Goal: Transaction & Acquisition: Purchase product/service

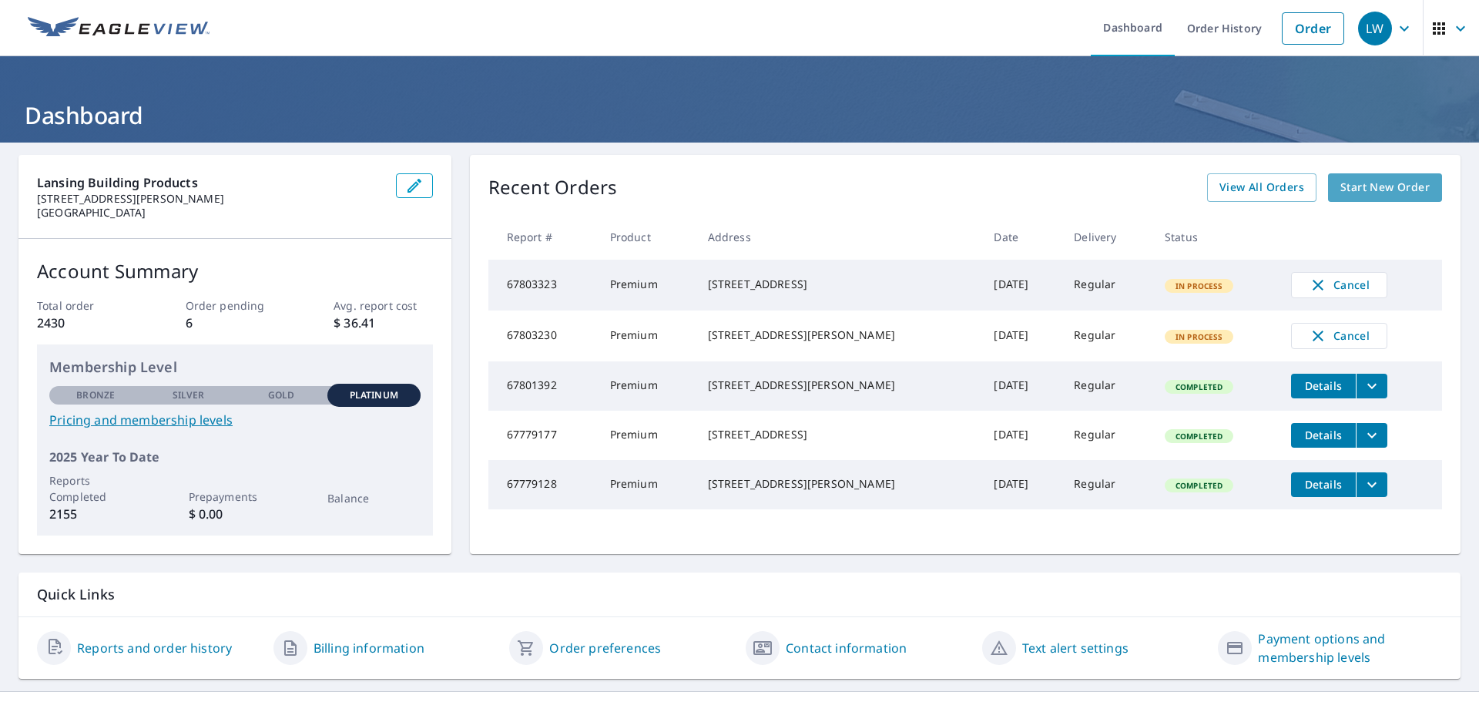
click at [1366, 190] on span "Start New Order" at bounding box center [1384, 187] width 89 height 19
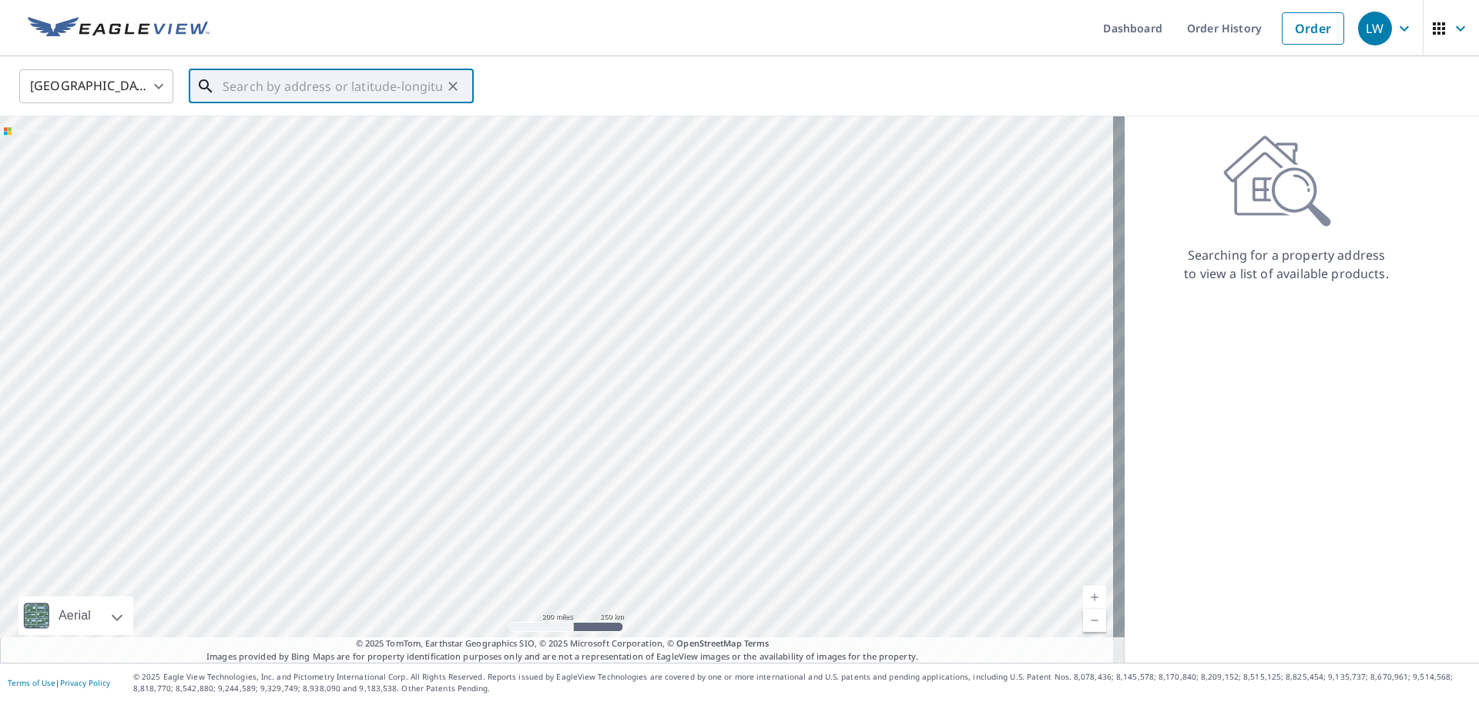
click at [246, 84] on input "text" at bounding box center [333, 86] width 220 height 43
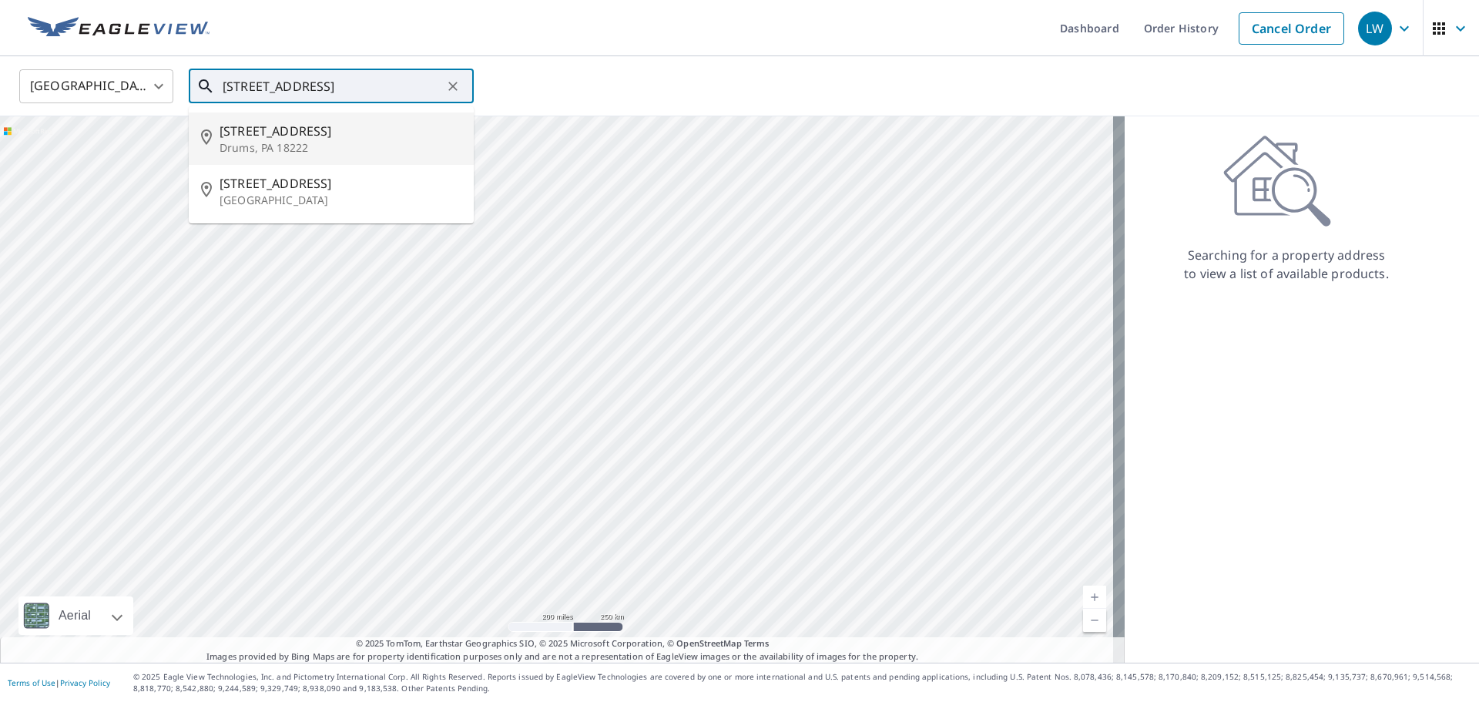
click at [276, 136] on span "[STREET_ADDRESS]" at bounding box center [341, 131] width 242 height 18
type input "[STREET_ADDRESS]"
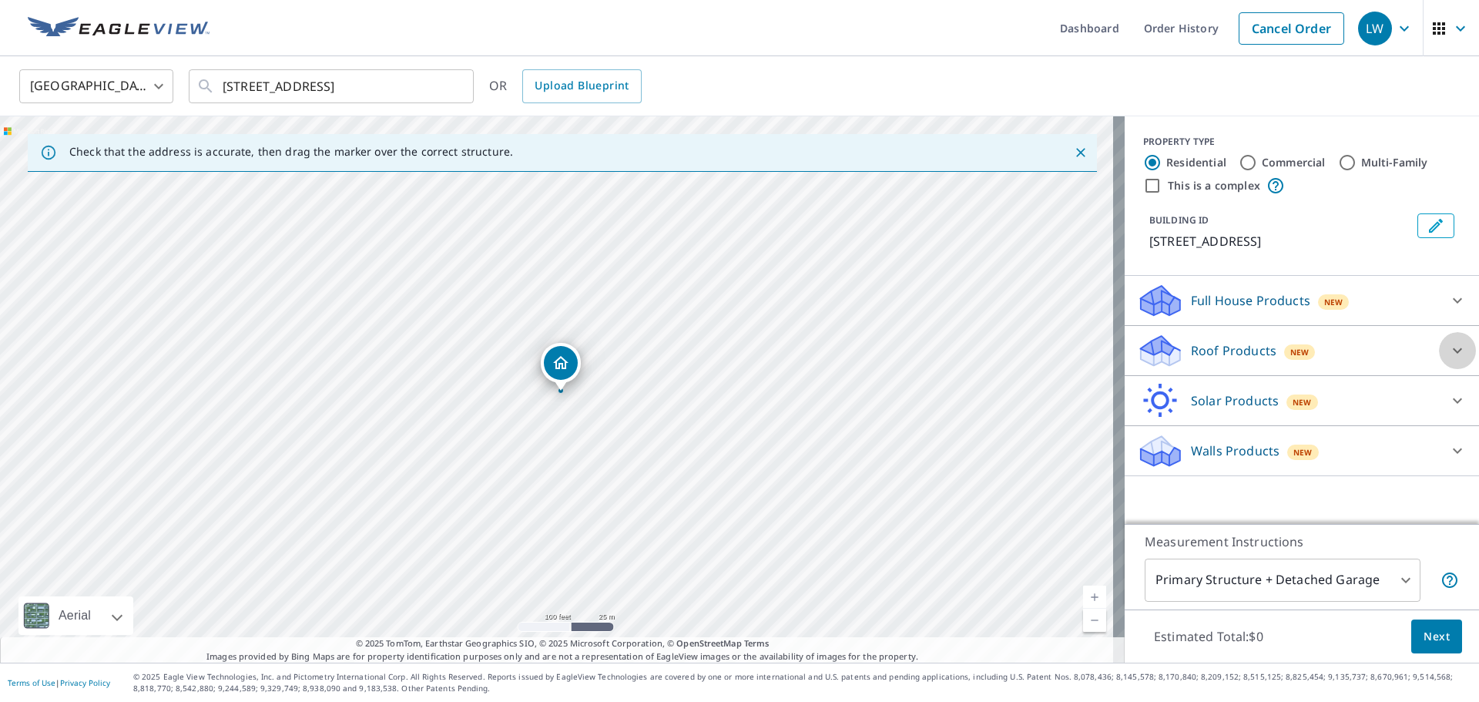
click at [1448, 347] on icon at bounding box center [1457, 350] width 18 height 18
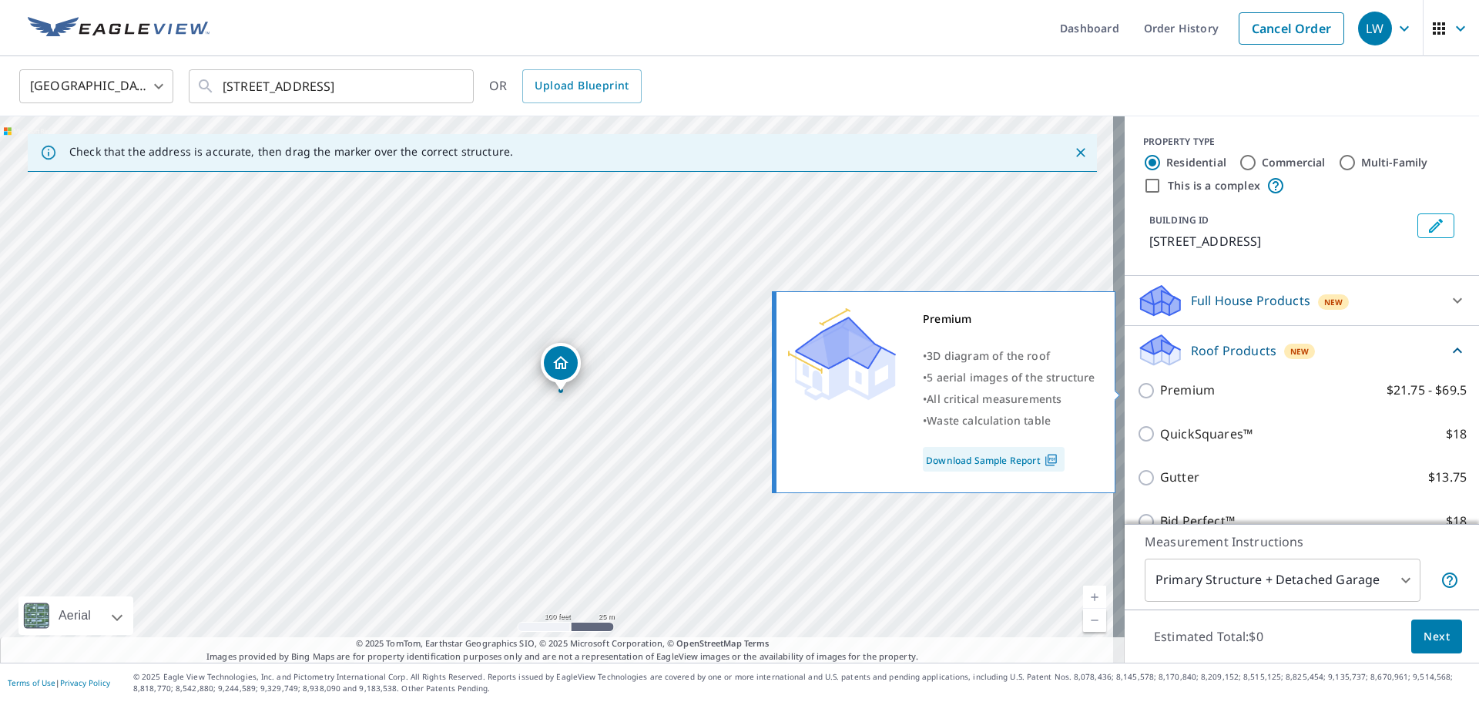
click at [1189, 391] on p "Premium" at bounding box center [1187, 390] width 55 height 19
click at [1160, 391] on input "Premium $21.75 - $69.5" at bounding box center [1148, 390] width 23 height 18
checkbox input "true"
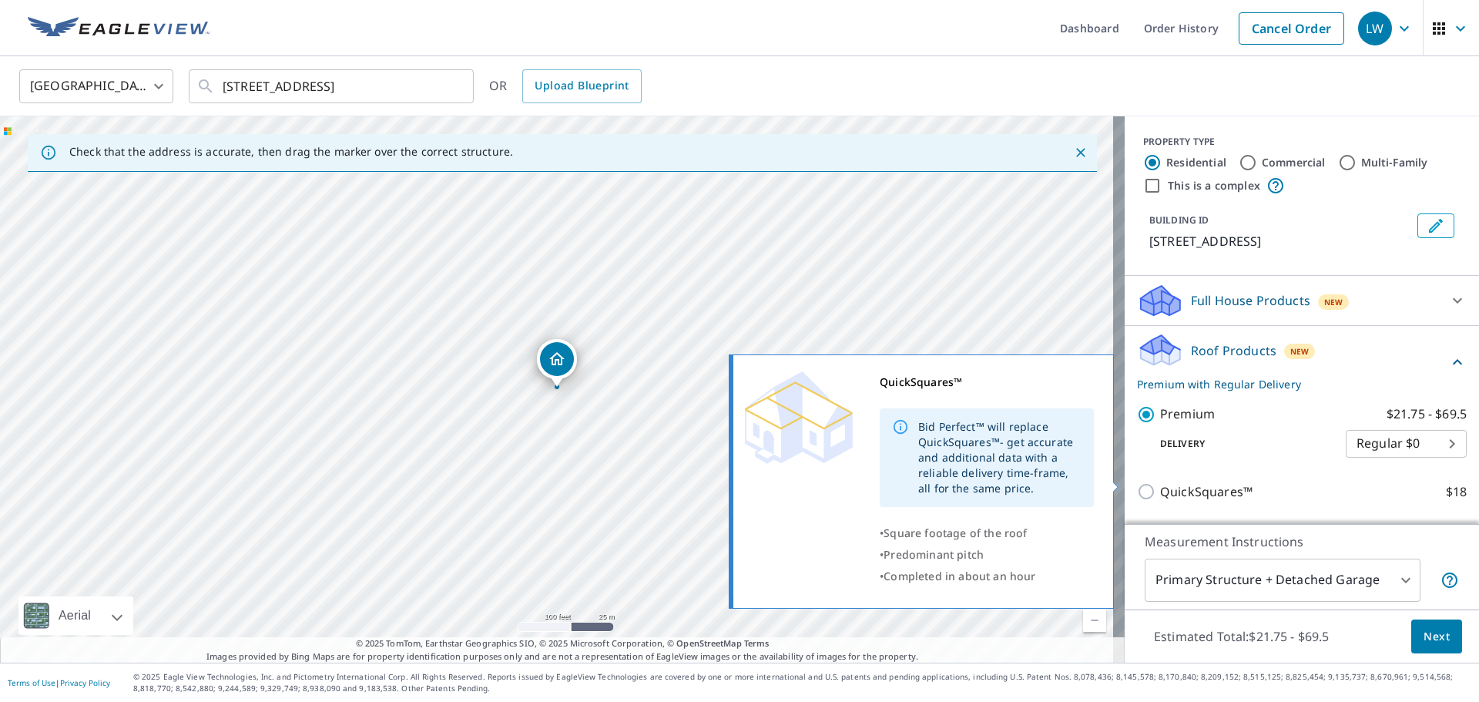
scroll to position [77, 0]
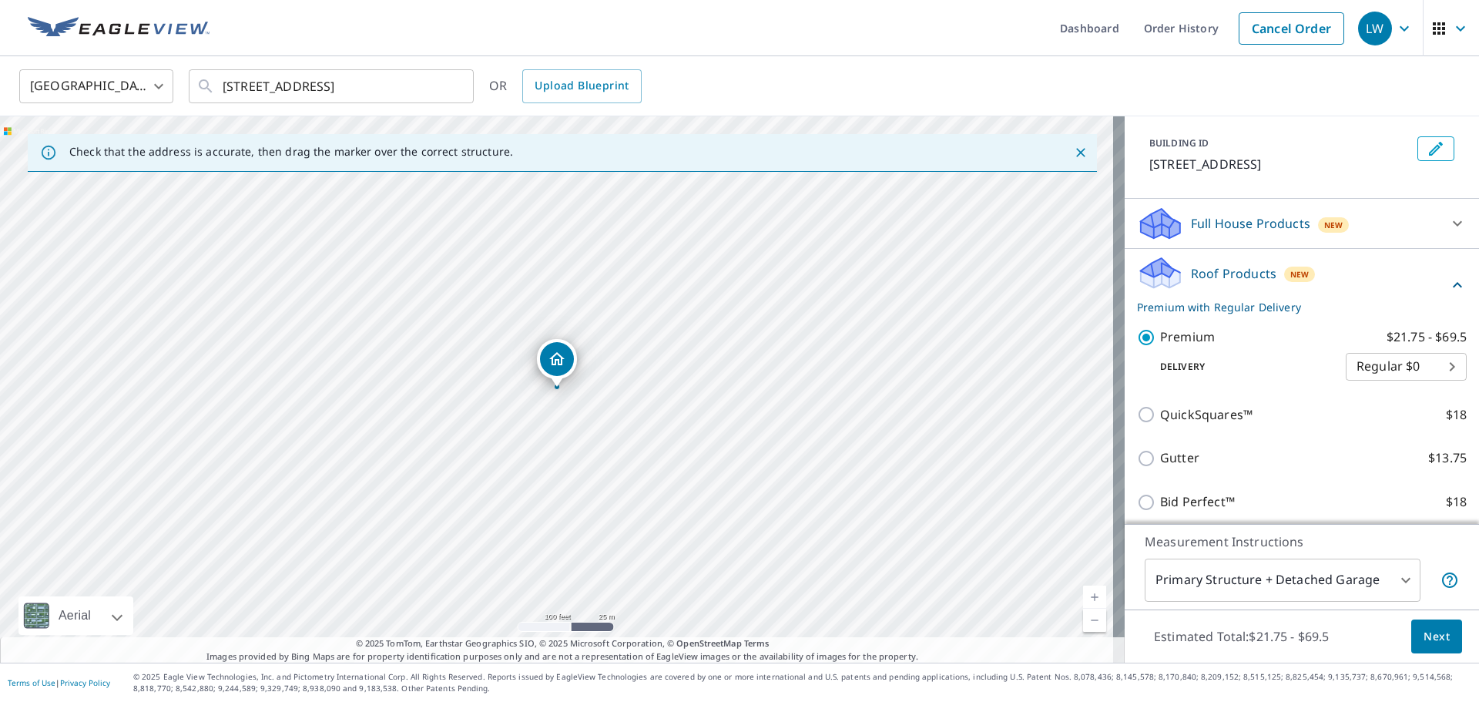
click at [1326, 578] on body "LW LW Dashboard Order History Cancel Order LW United States US ​ [STREET_ADDRES…" at bounding box center [739, 351] width 1479 height 702
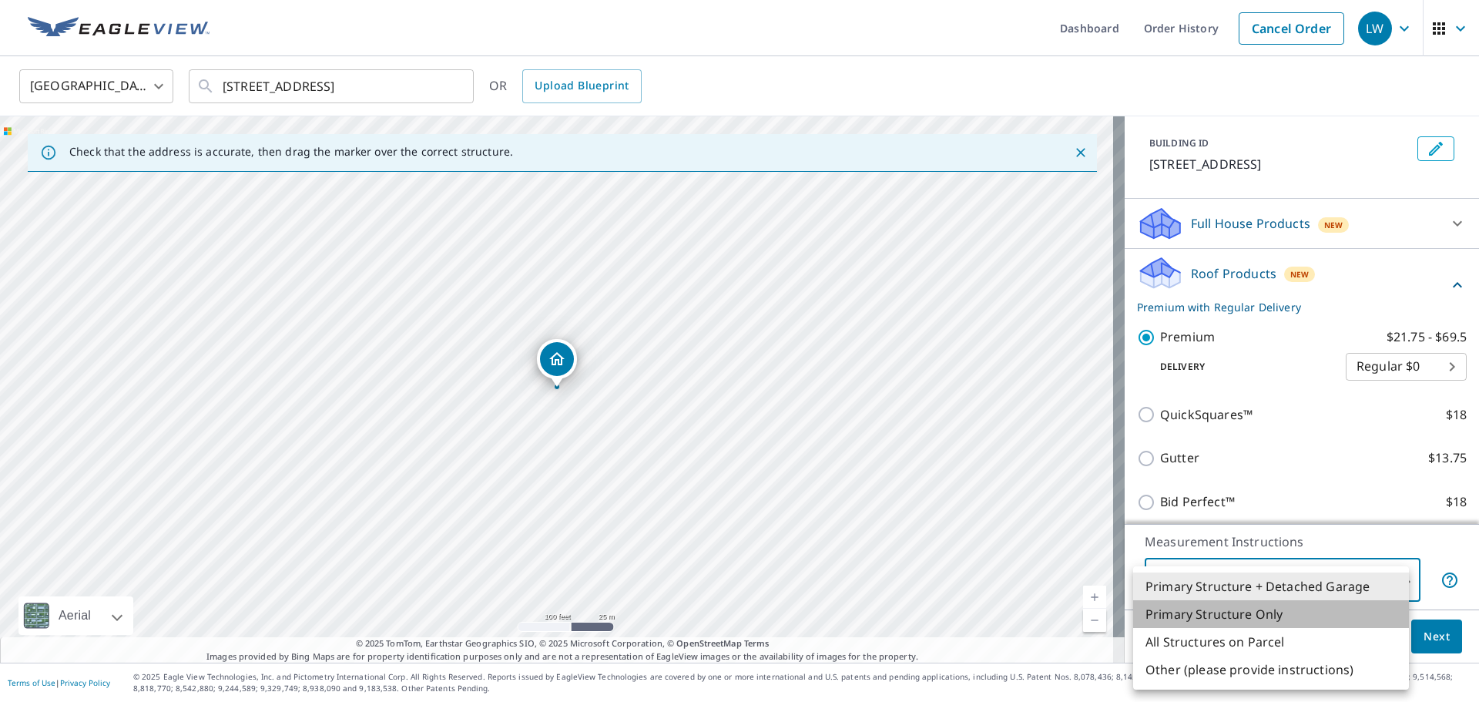
click at [1293, 617] on li "Primary Structure Only" at bounding box center [1271, 614] width 276 height 28
type input "2"
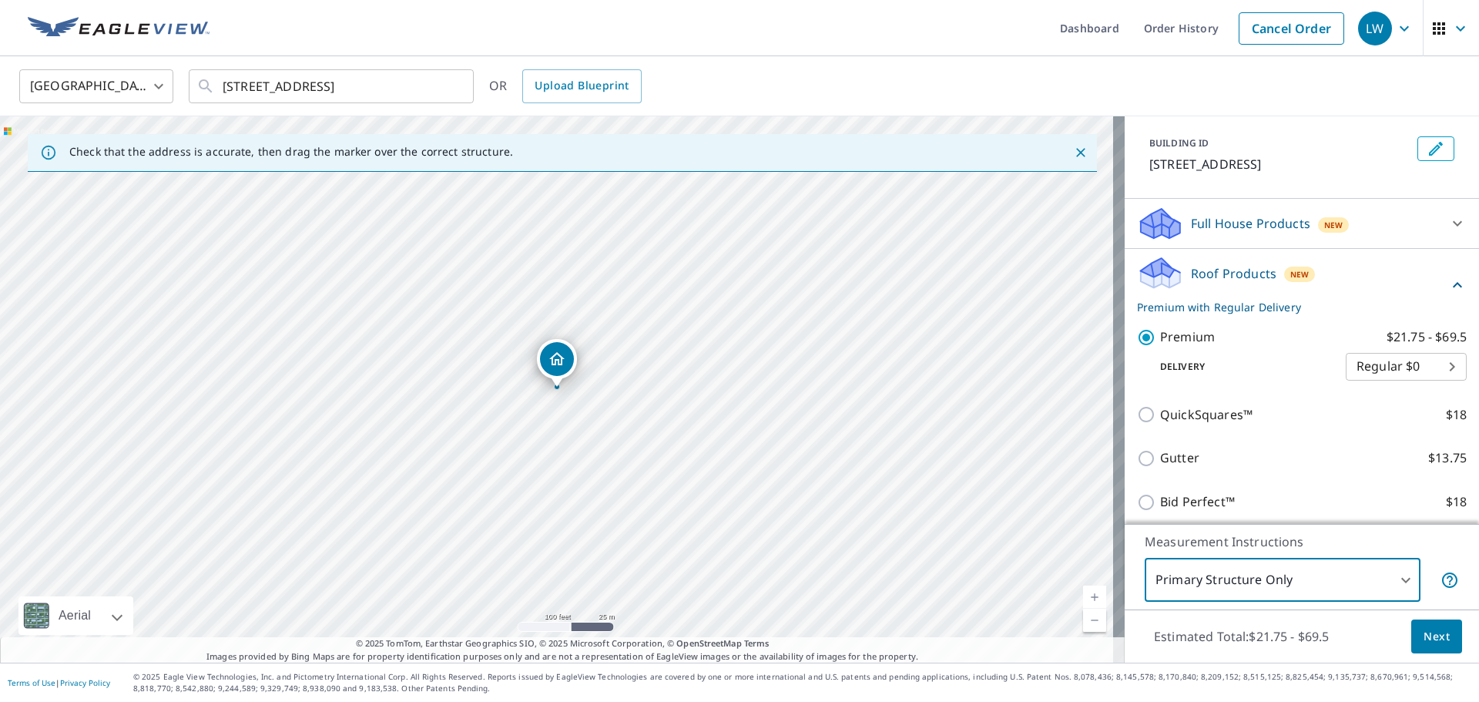
click at [1423, 634] on span "Next" at bounding box center [1436, 636] width 26 height 19
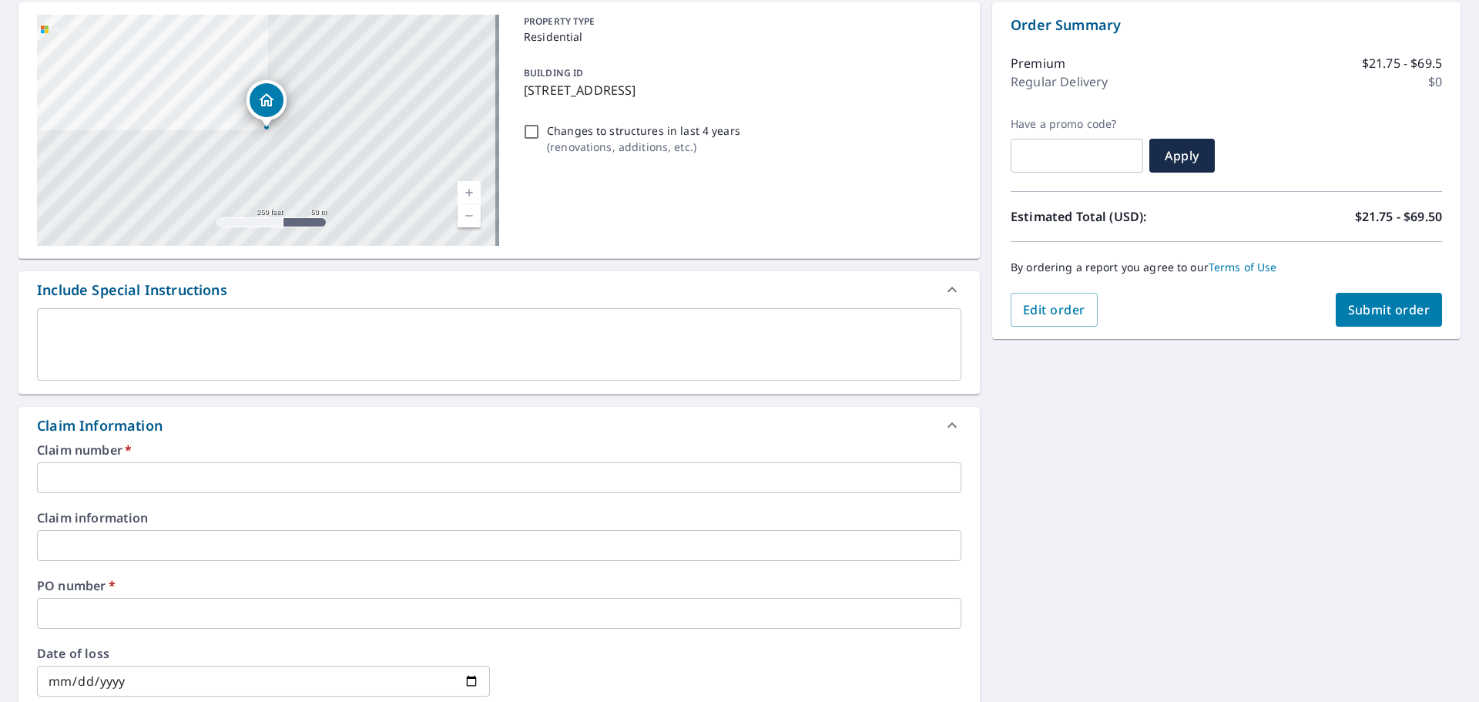
scroll to position [154, 0]
click at [171, 485] on input "text" at bounding box center [499, 476] width 924 height 31
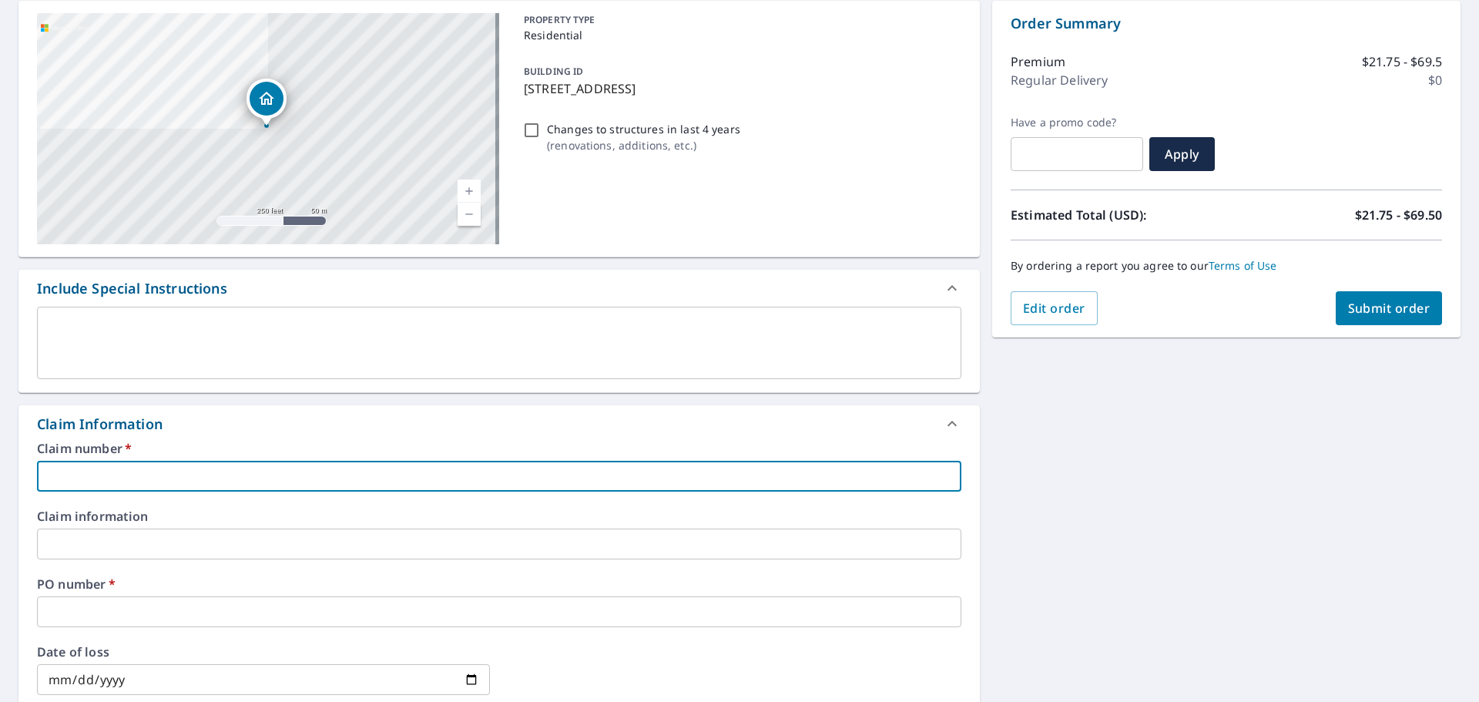
paste input "[PERSON_NAME] Restoration LLC - WKPA - 210880330645"
drag, startPoint x: 225, startPoint y: 477, endPoint x: 320, endPoint y: 475, distance: 95.5
click at [320, 475] on input "[PERSON_NAME] Restoration LLC - WKPA - 210880330645" at bounding box center [499, 476] width 924 height 31
click at [47, 470] on input "[PERSON_NAME] Restoration LLC - WKPA - 210880330645" at bounding box center [499, 476] width 924 height 31
paste input "210880330645"
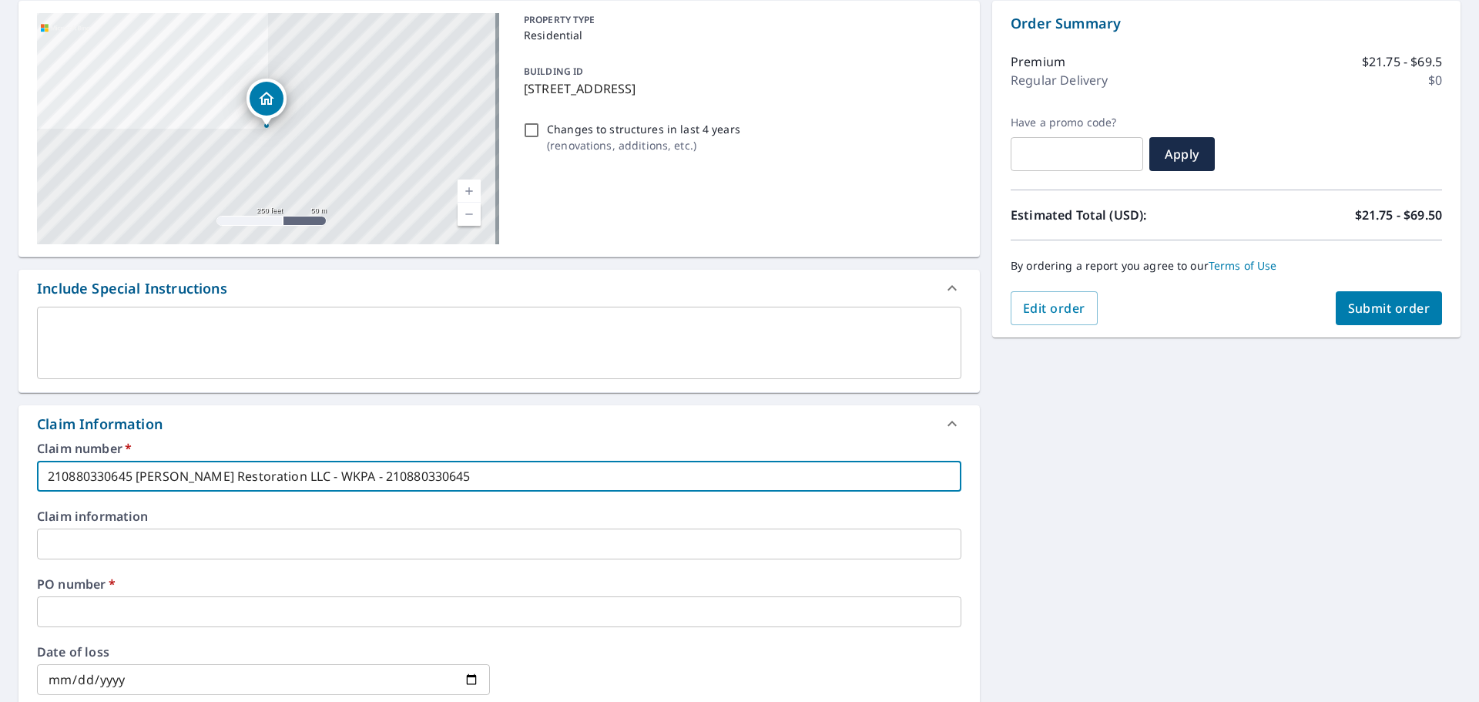
click at [442, 474] on input "210880330645 [PERSON_NAME] Restoration LLC - WKPA - 210880330645" at bounding box center [499, 476] width 924 height 31
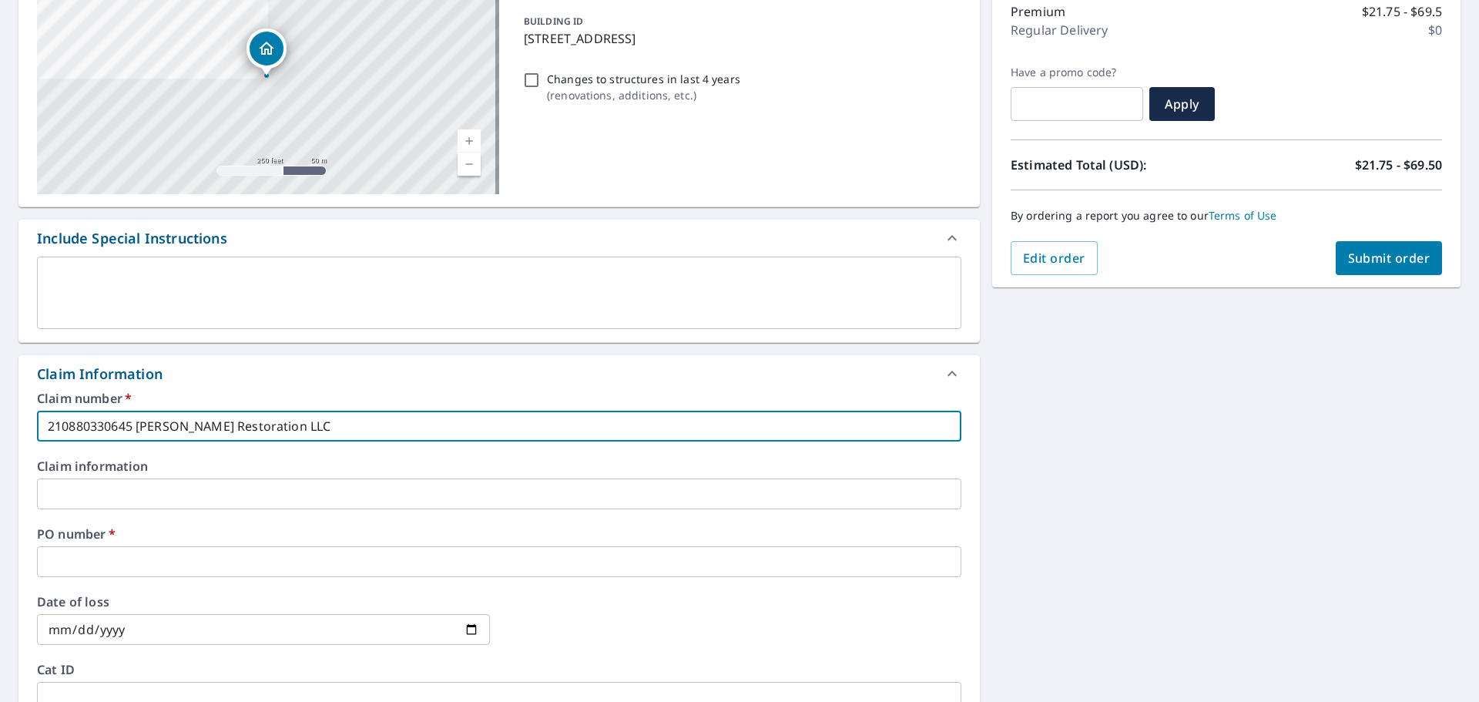
scroll to position [231, 0]
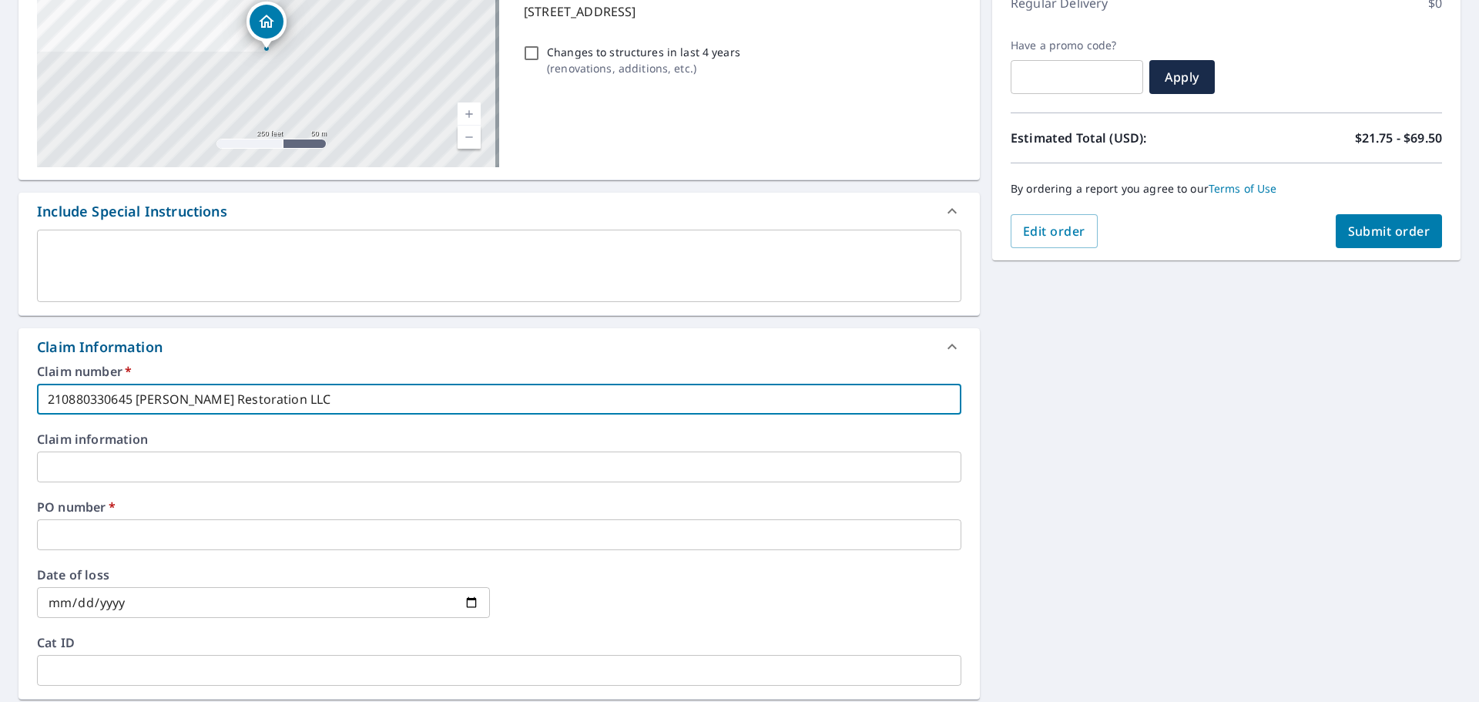
type input "210880330645 [PERSON_NAME] Restoration LLC"
click at [68, 546] on input "text" at bounding box center [499, 534] width 924 height 31
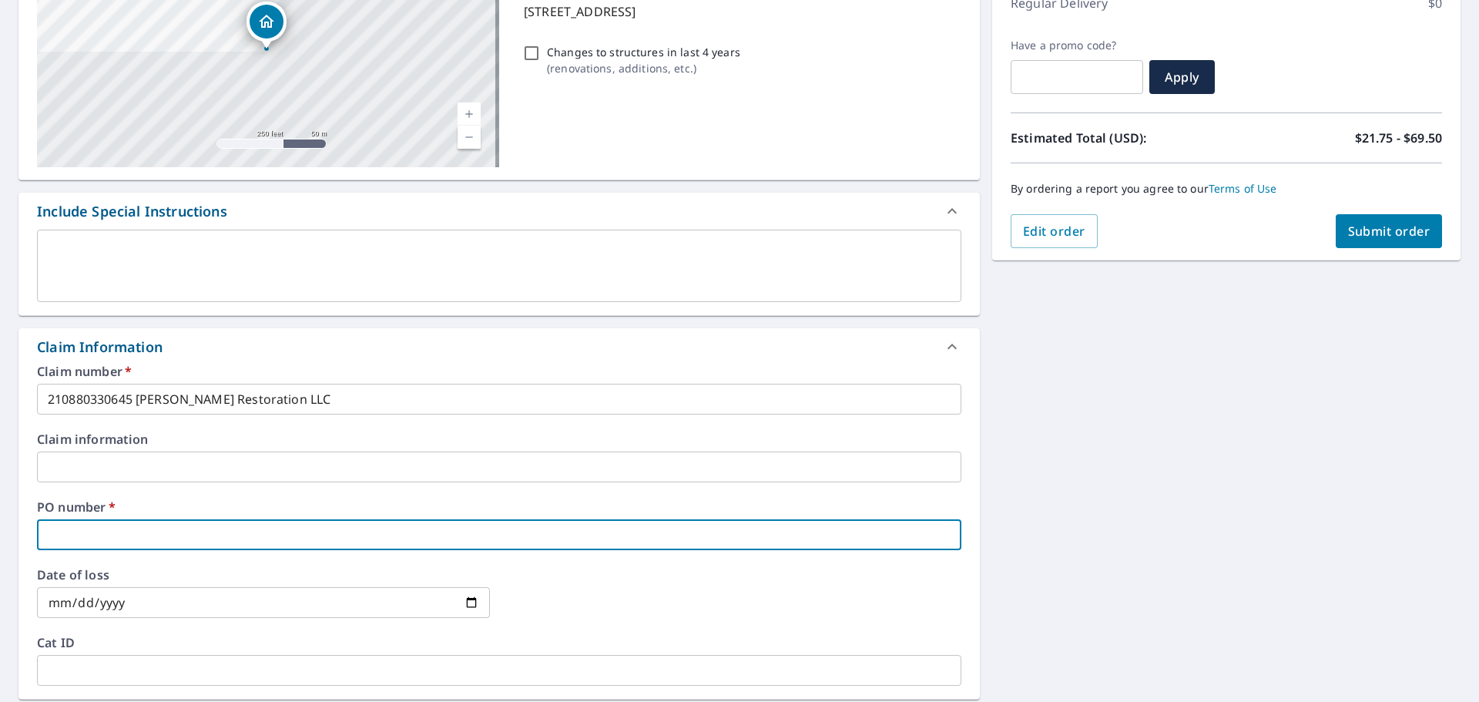
type input "[PERSON_NAME]"
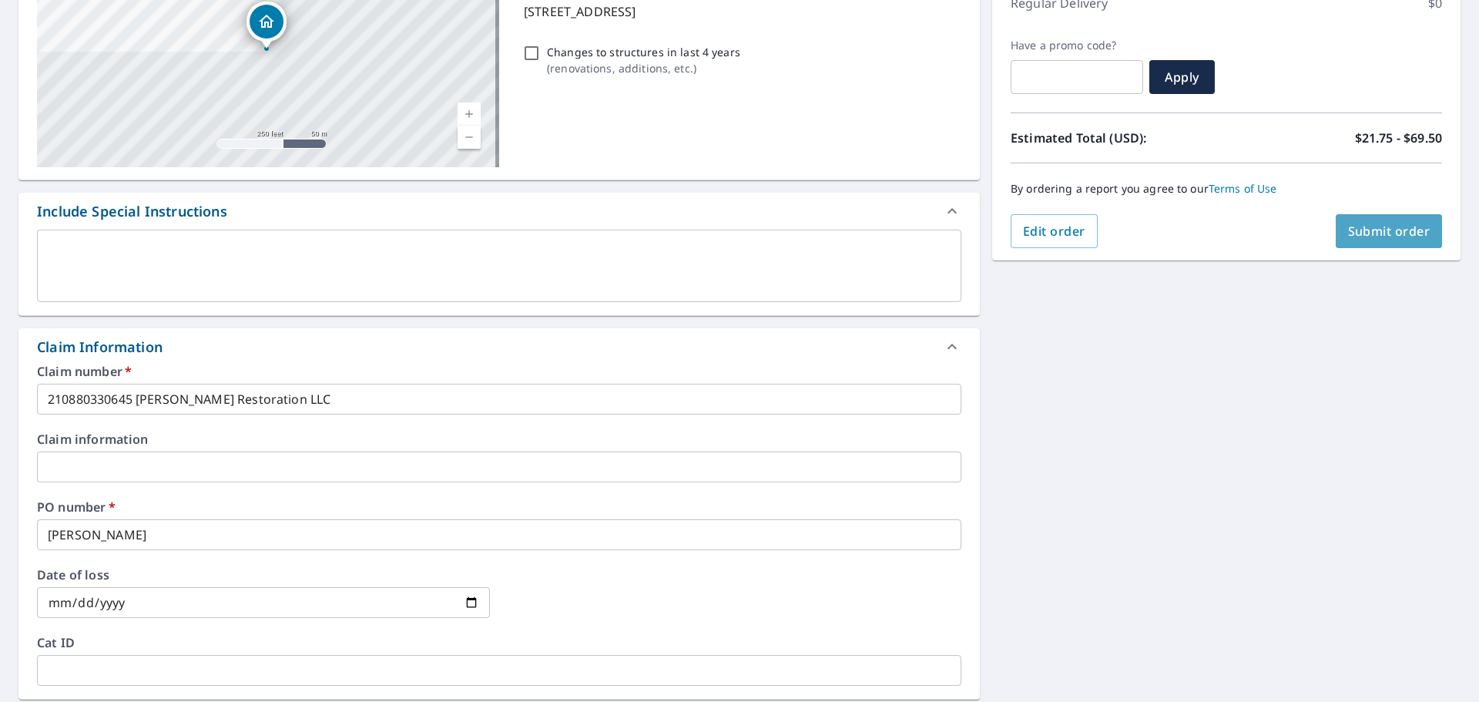
click at [1369, 233] on span "Submit order" at bounding box center [1389, 231] width 82 height 17
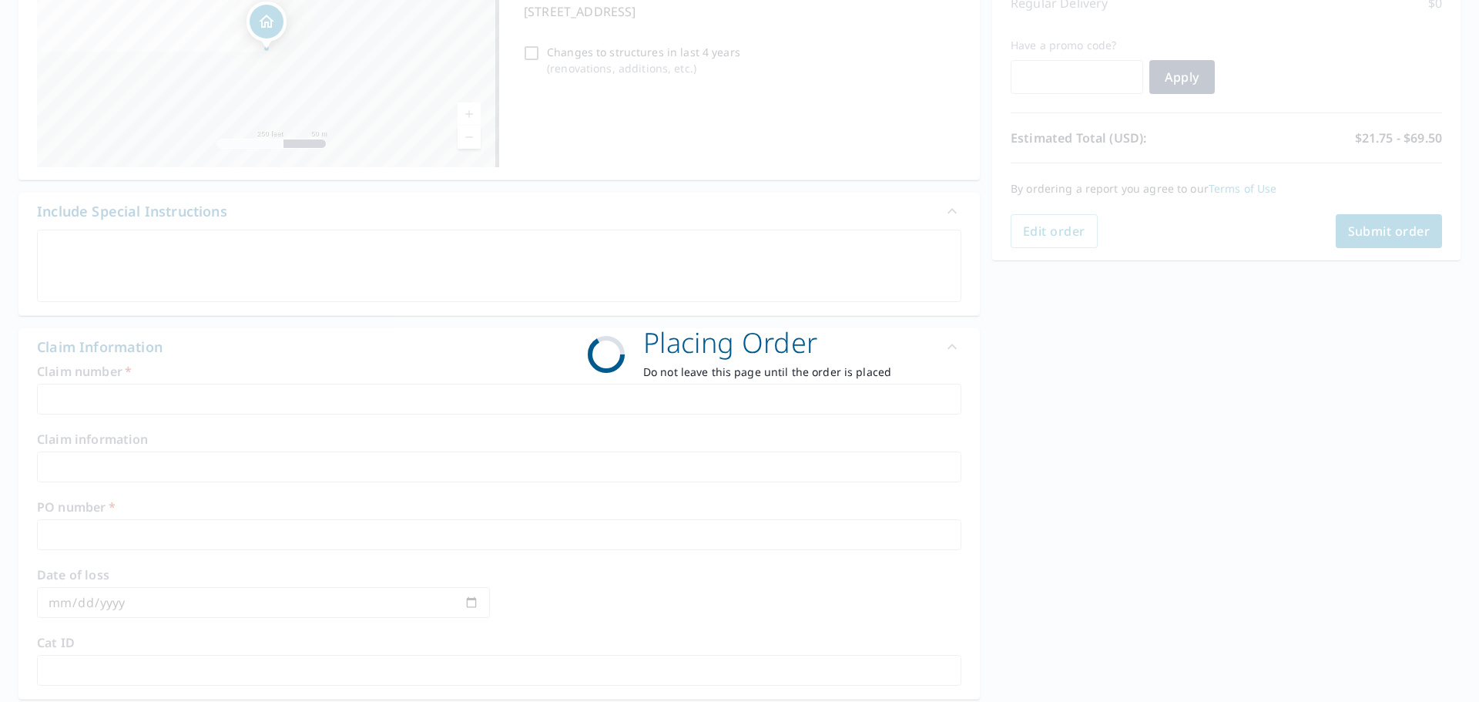
scroll to position [205, 0]
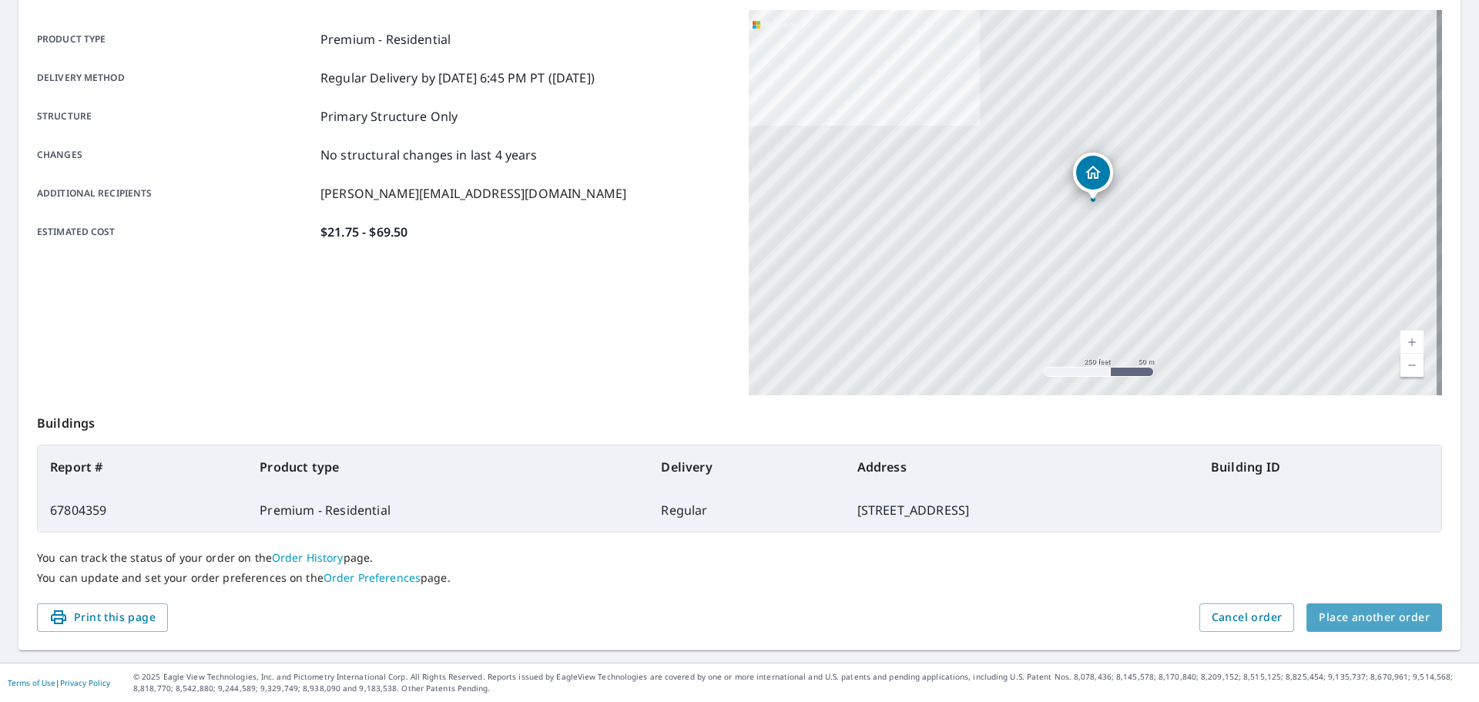
click at [1385, 618] on span "Place another order" at bounding box center [1374, 617] width 111 height 19
